Goal: Task Accomplishment & Management: Use online tool/utility

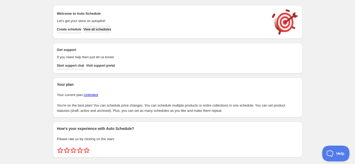
click at [109, 29] on span "View all schedules" at bounding box center [97, 29] width 28 height 4
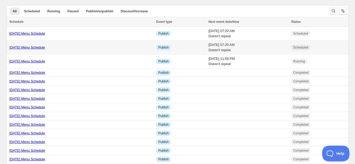
click at [28, 47] on link "[DATE] Menu Schedule" at bounding box center [27, 48] width 36 height 4
click at [26, 47] on link "8/15/25 Menu Schedule" at bounding box center [27, 48] width 36 height 4
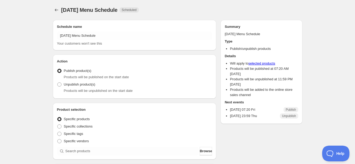
radio input "true"
checkbox input "true"
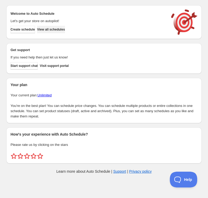
click at [65, 32] on button "View all schedules" at bounding box center [51, 29] width 28 height 7
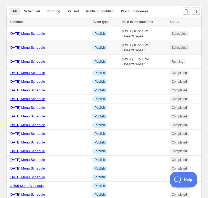
click at [38, 46] on link "[DATE] Menu Schedule" at bounding box center [27, 48] width 36 height 4
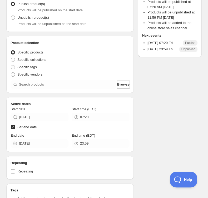
scroll to position [72, 0]
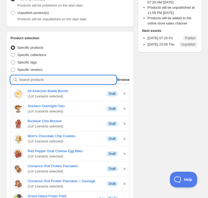
click at [68, 77] on input "search" at bounding box center [67, 79] width 97 height 8
click at [129, 77] on button "Browse" at bounding box center [123, 79] width 12 height 8
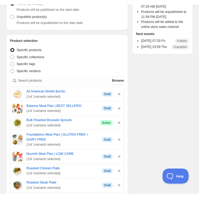
scroll to position [112, 0]
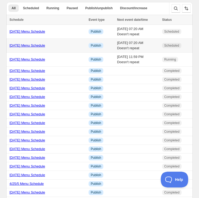
click at [32, 46] on link "8/15/25 Menu Schedule" at bounding box center [27, 45] width 36 height 4
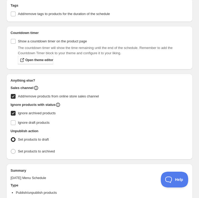
scroll to position [886, 0]
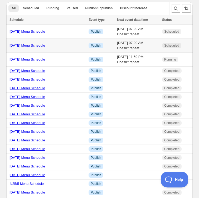
click at [29, 47] on div "[DATE] Menu Schedule" at bounding box center [47, 45] width 76 height 5
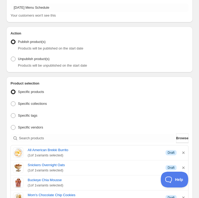
scroll to position [91, 0]
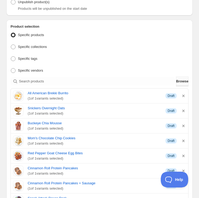
click at [181, 77] on button "Browse" at bounding box center [182, 81] width 12 height 9
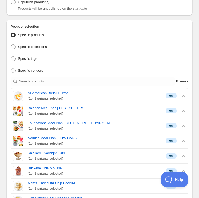
scroll to position [125, 0]
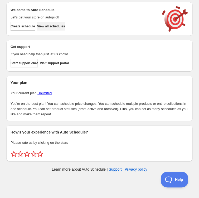
click at [64, 25] on span "View all schedules" at bounding box center [51, 26] width 28 height 4
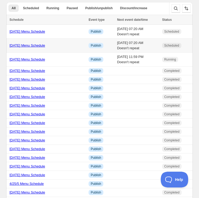
click at [31, 46] on link "8/15/25 Menu Schedule" at bounding box center [27, 45] width 36 height 4
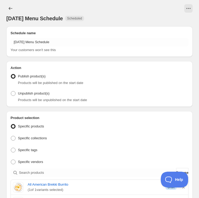
scroll to position [42, 0]
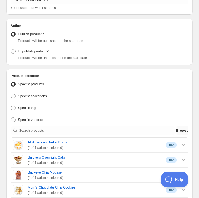
click at [177, 128] on span "Browse" at bounding box center [182, 130] width 12 height 5
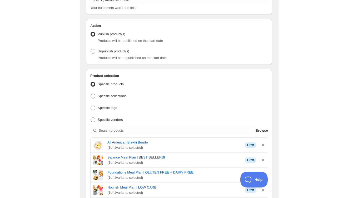
scroll to position [71, 0]
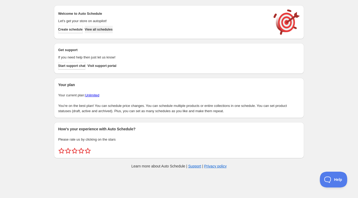
click at [112, 27] on button "View all schedules" at bounding box center [99, 29] width 28 height 7
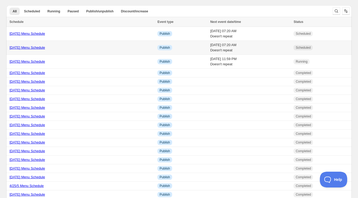
click at [34, 46] on link "[DATE] Menu Schedule" at bounding box center [27, 48] width 36 height 4
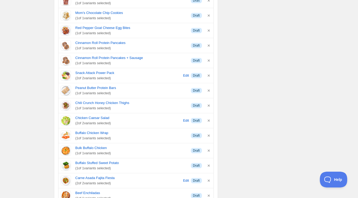
scroll to position [85, 0]
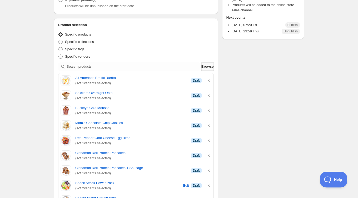
click at [205, 69] on span "Browse" at bounding box center [207, 66] width 12 height 5
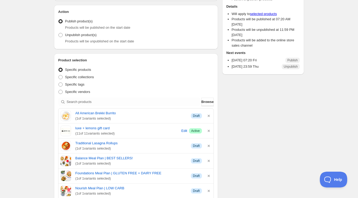
scroll to position [120, 0]
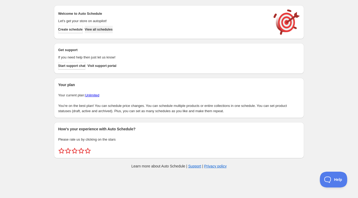
click at [107, 27] on span "View all schedules" at bounding box center [99, 29] width 28 height 4
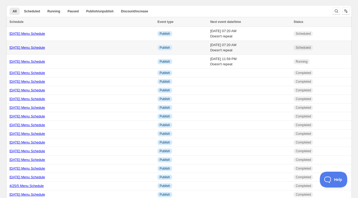
click at [42, 48] on link "[DATE] Menu Schedule" at bounding box center [27, 48] width 36 height 4
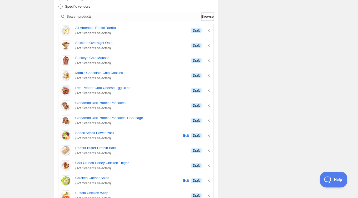
scroll to position [90, 0]
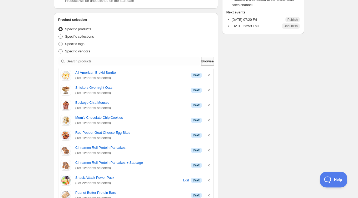
click at [210, 61] on span "Browse" at bounding box center [207, 61] width 12 height 5
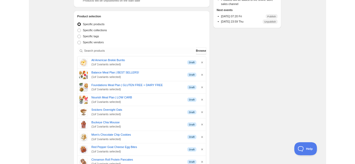
scroll to position [125, 0]
